Goal: Transaction & Acquisition: Purchase product/service

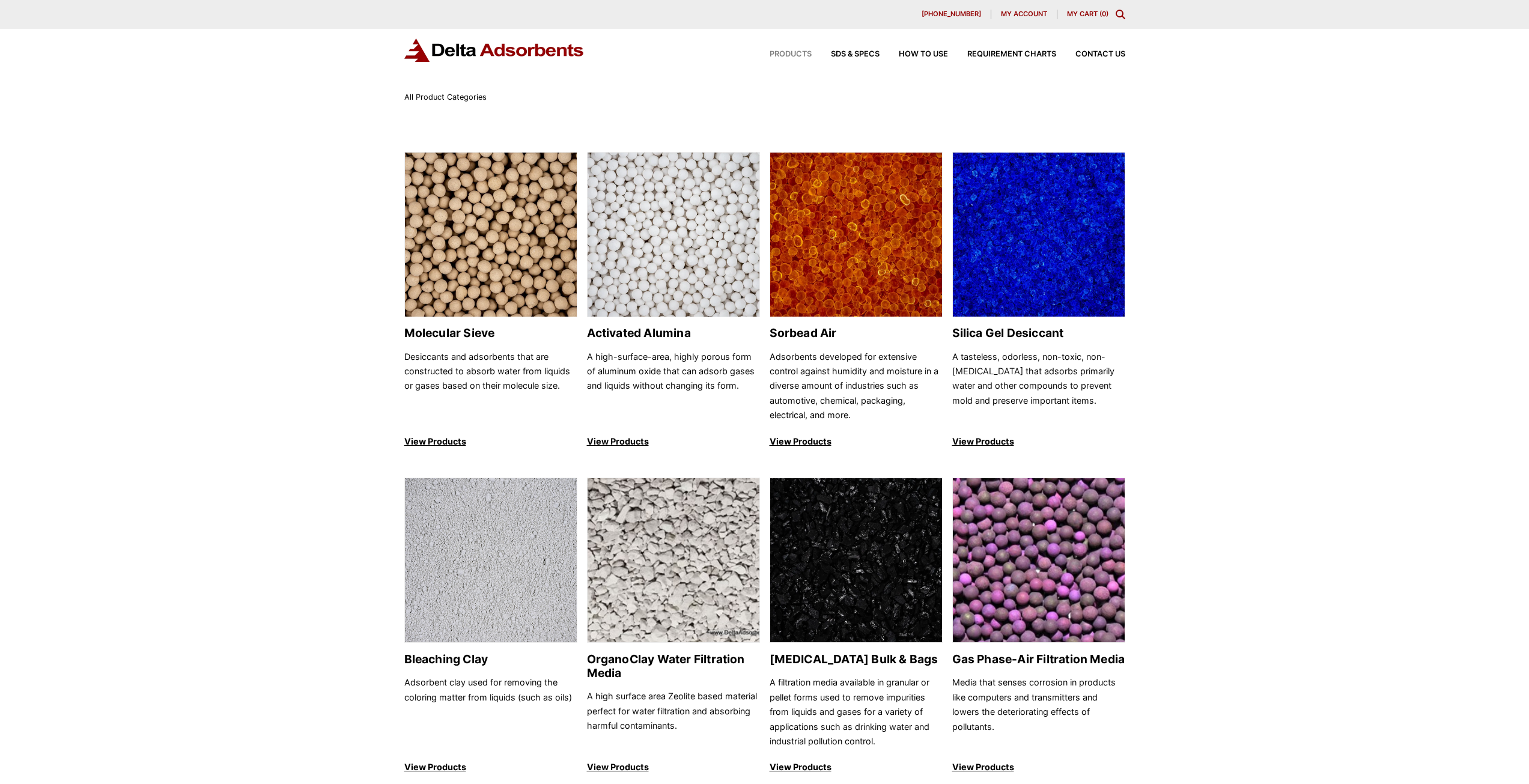
click at [625, 334] on h2 "Activated Alumina" at bounding box center [674, 333] width 173 height 14
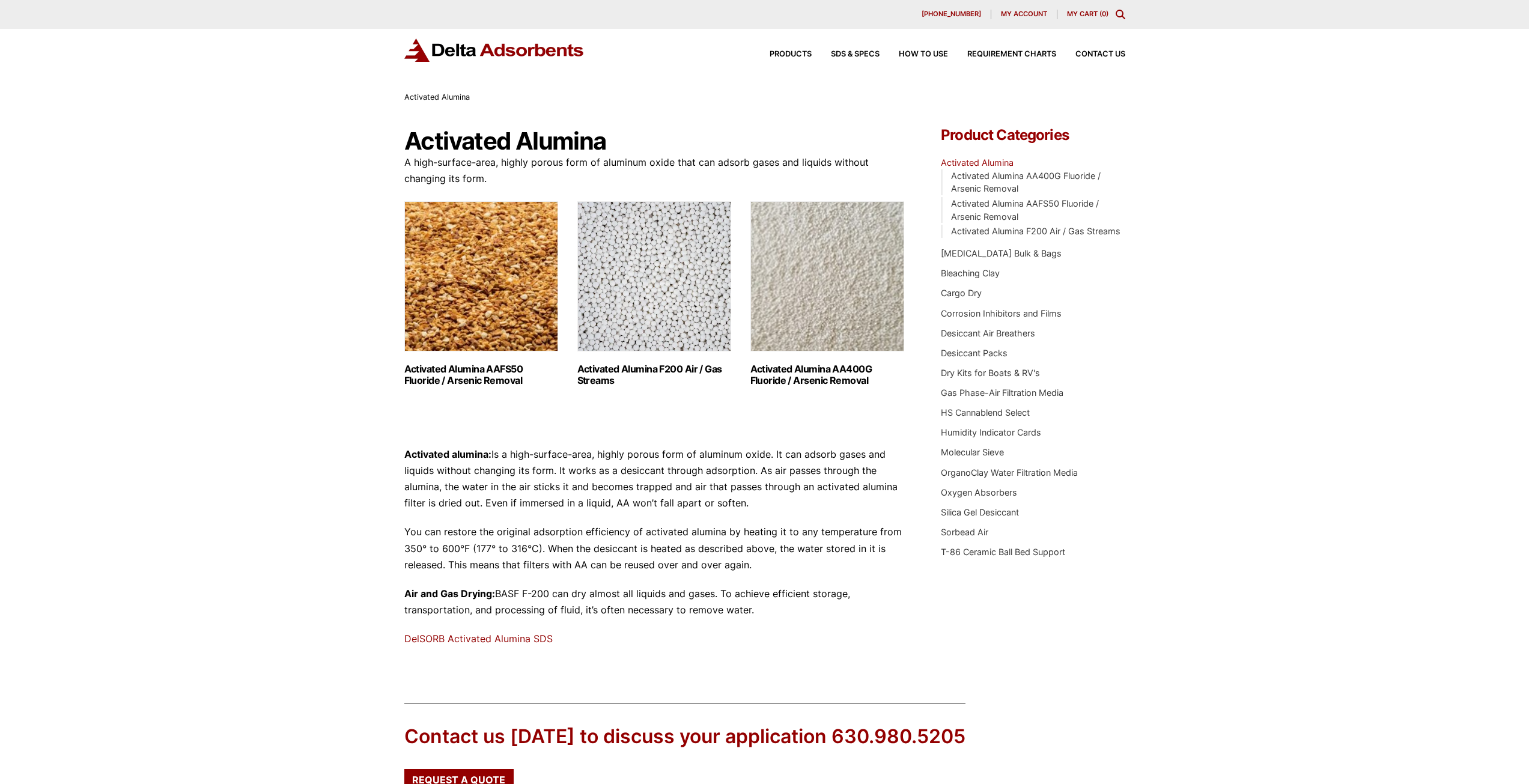
click at [668, 371] on h2 "Activated Alumina F200 Air / Gas Streams (3)" at bounding box center [654, 375] width 154 height 23
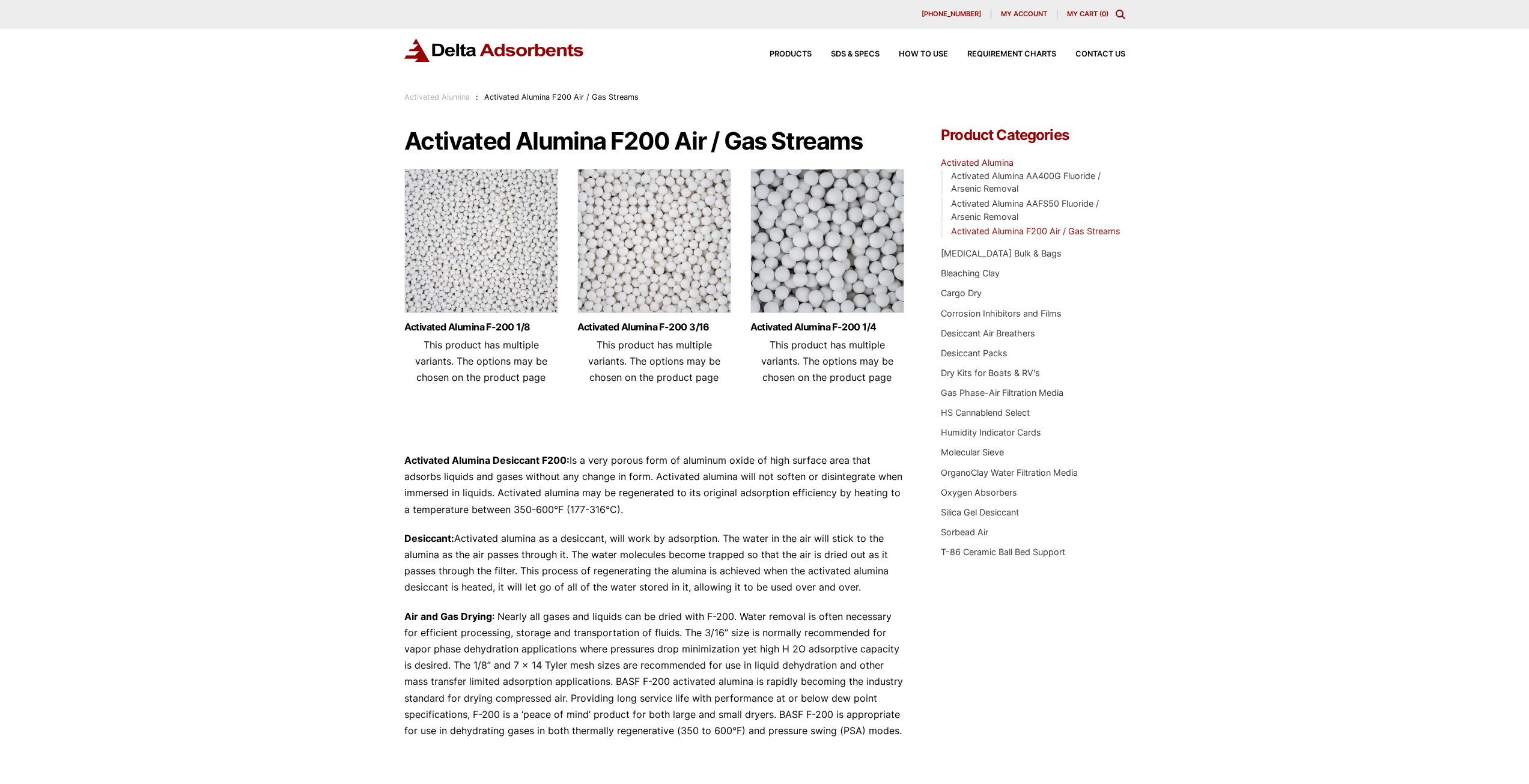
click at [676, 326] on link "Activated Alumina F-200 3/16" at bounding box center [654, 327] width 154 height 10
